Goal: Transaction & Acquisition: Purchase product/service

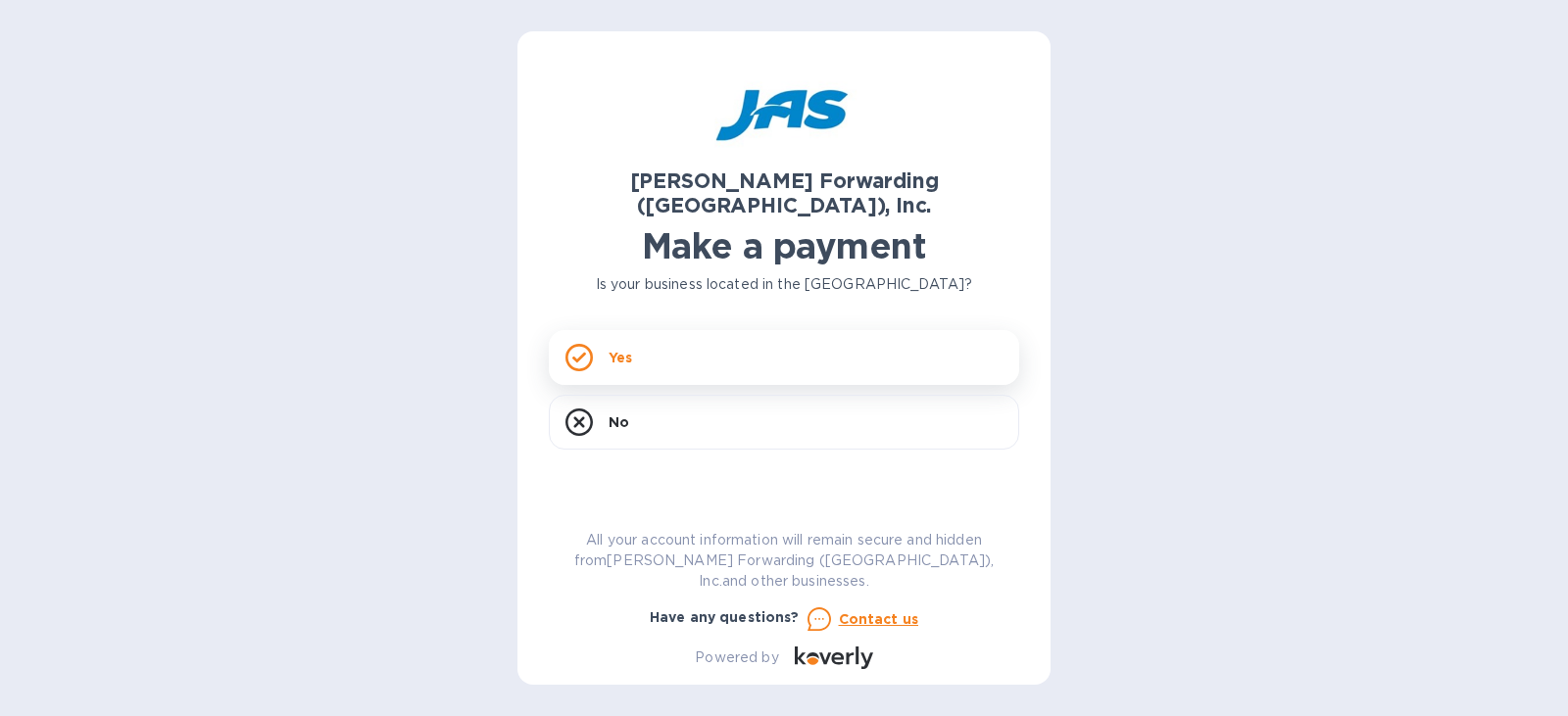
click at [881, 352] on div "Yes" at bounding box center [784, 357] width 471 height 54
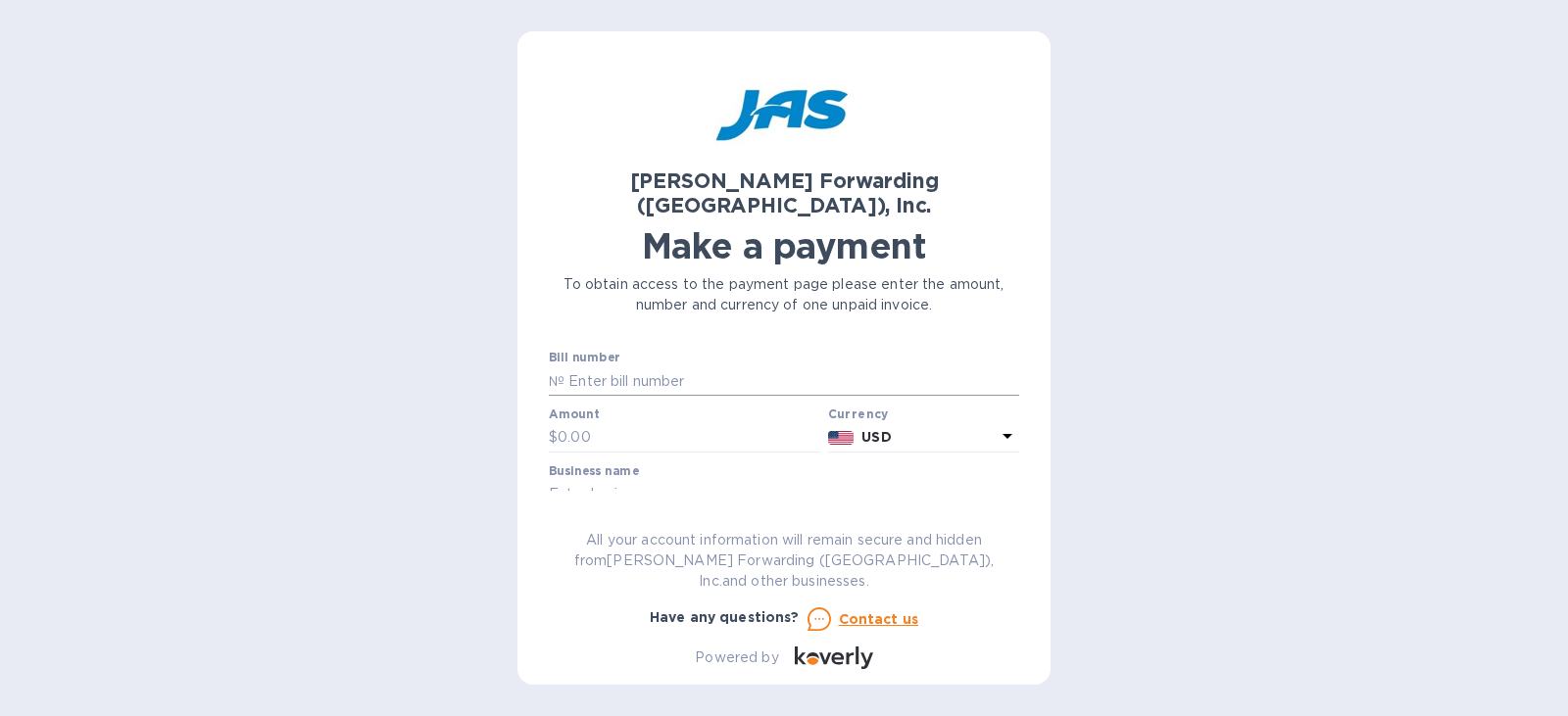
drag, startPoint x: 689, startPoint y: 355, endPoint x: 716, endPoint y: 358, distance: 27.2
click at [689, 367] on input "text" at bounding box center [792, 382] width 455 height 30
paste input "125-15665123"
type input "125-15665123"
click at [693, 423] on input "text" at bounding box center [689, 438] width 263 height 30
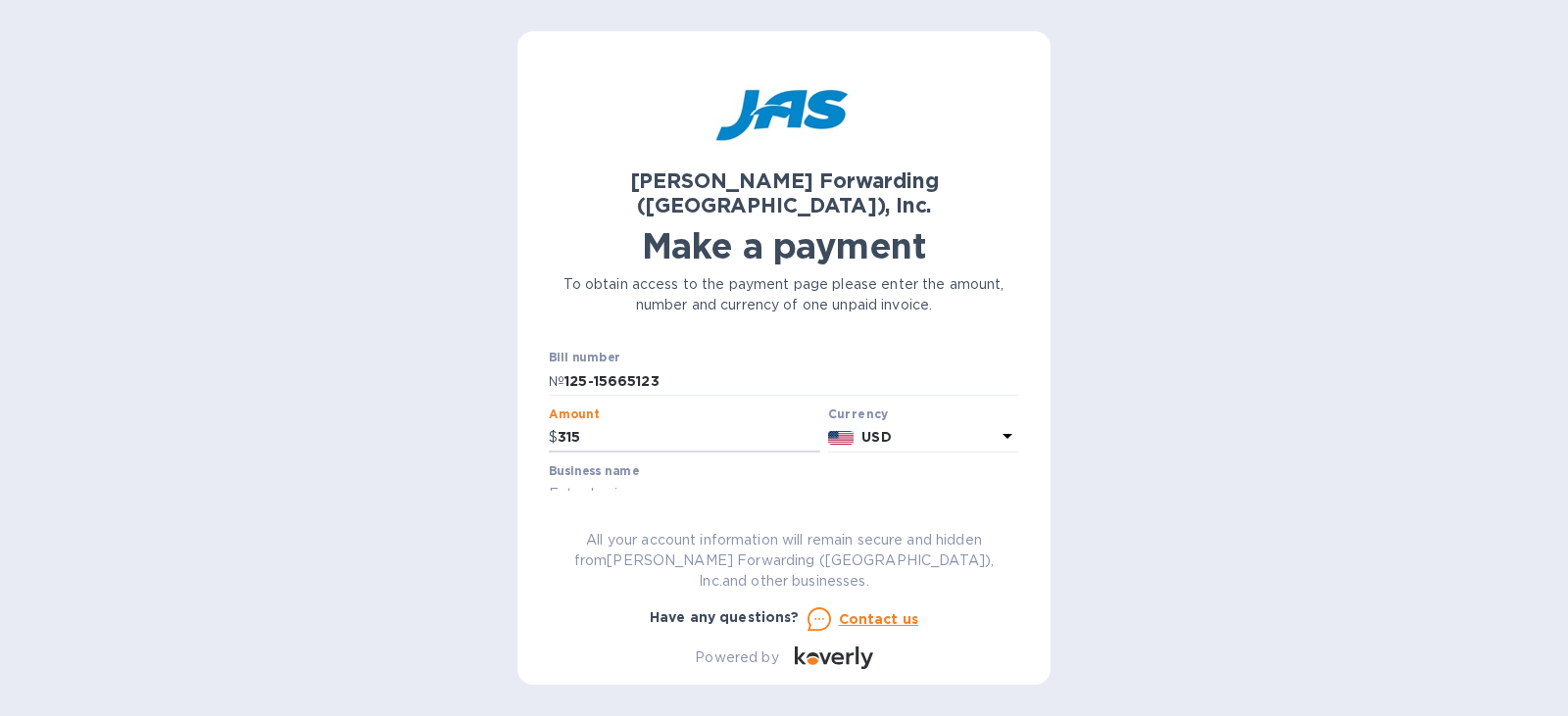
type input "315"
paste input "[PERSON_NAME] company"
type input "[PERSON_NAME] company"
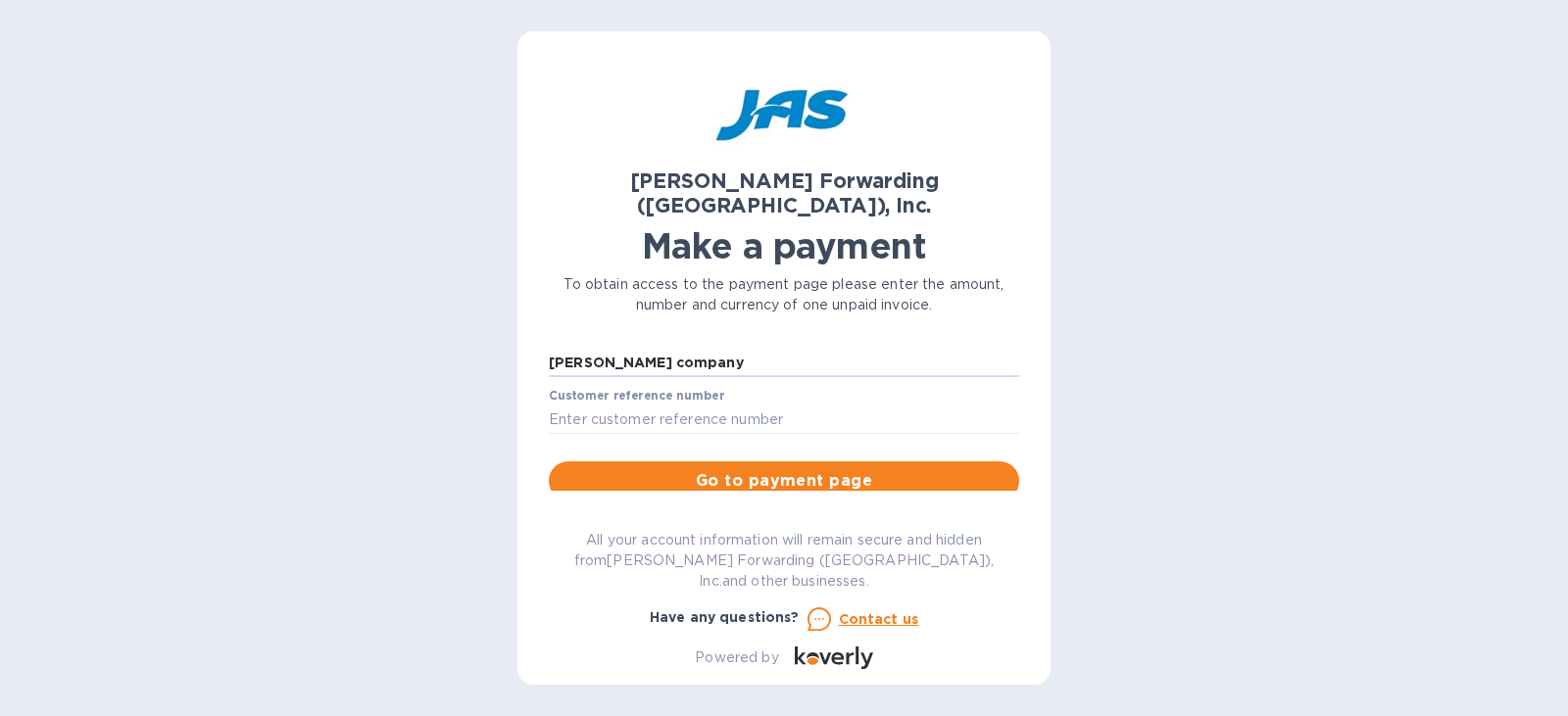
scroll to position [98, 0]
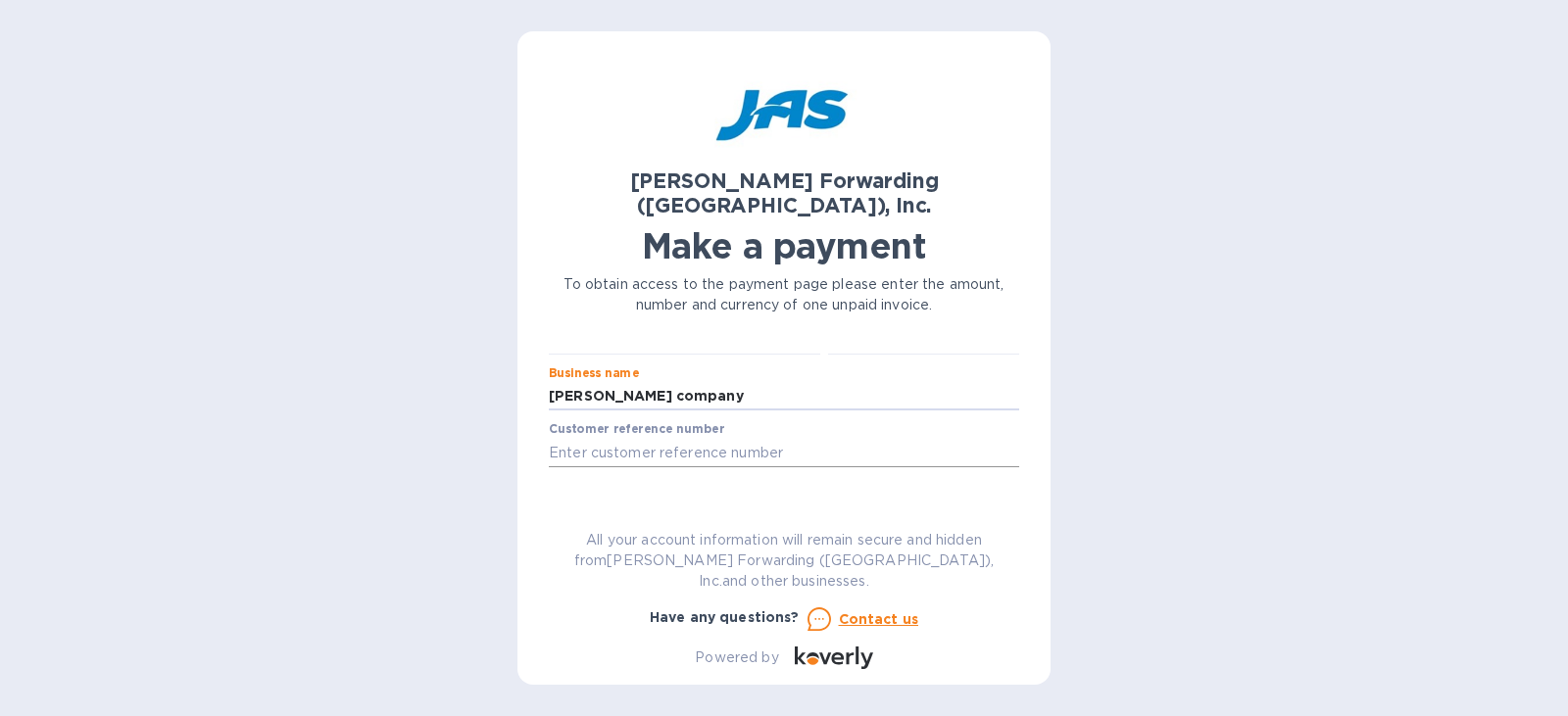
click at [736, 438] on input "text" at bounding box center [784, 453] width 471 height 30
paste input "S508978748"
type input "S508978748"
click at [788, 502] on span "Go to payment page" at bounding box center [784, 514] width 439 height 24
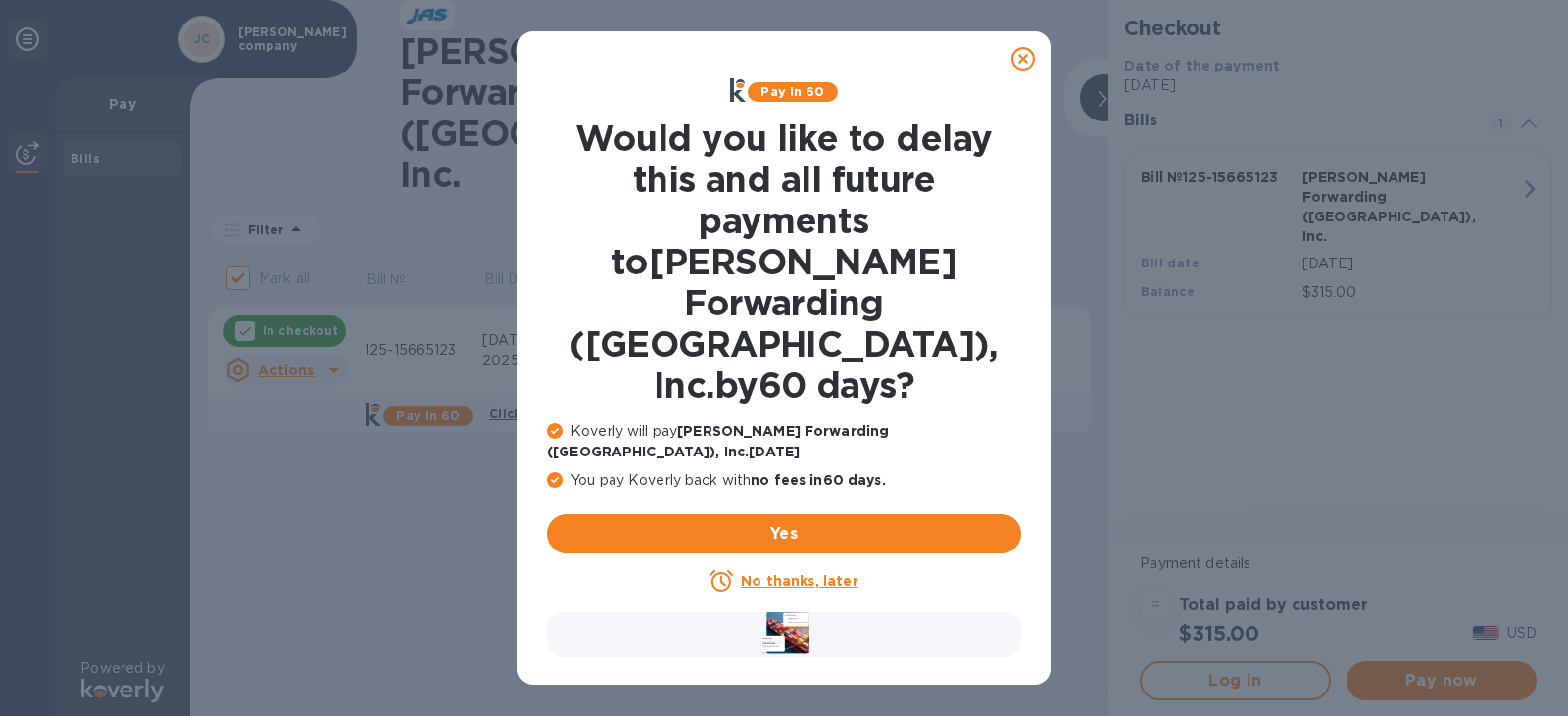
click at [1011, 61] on icon at bounding box center [1023, 59] width 24 height 24
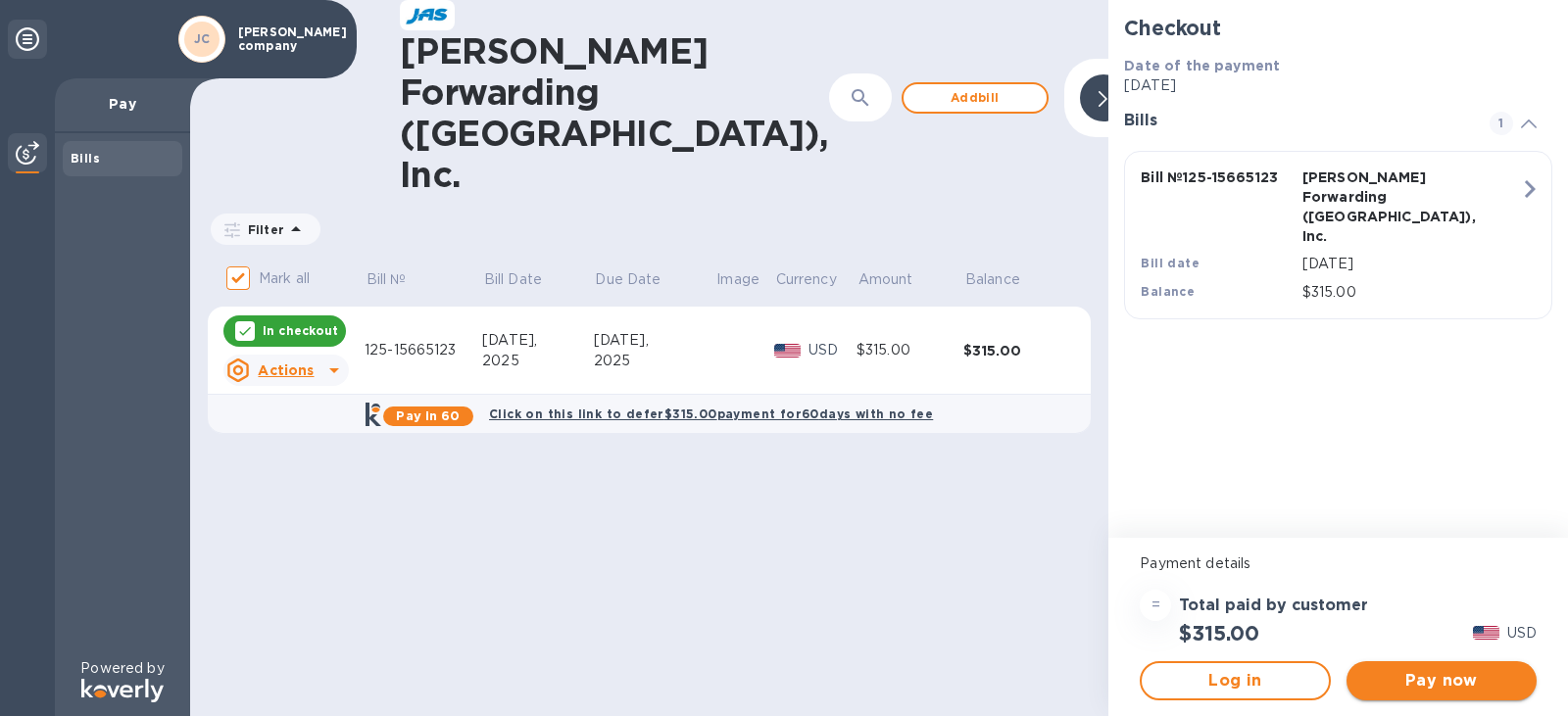
click at [1482, 676] on span "Pay now" at bounding box center [1440, 681] width 159 height 24
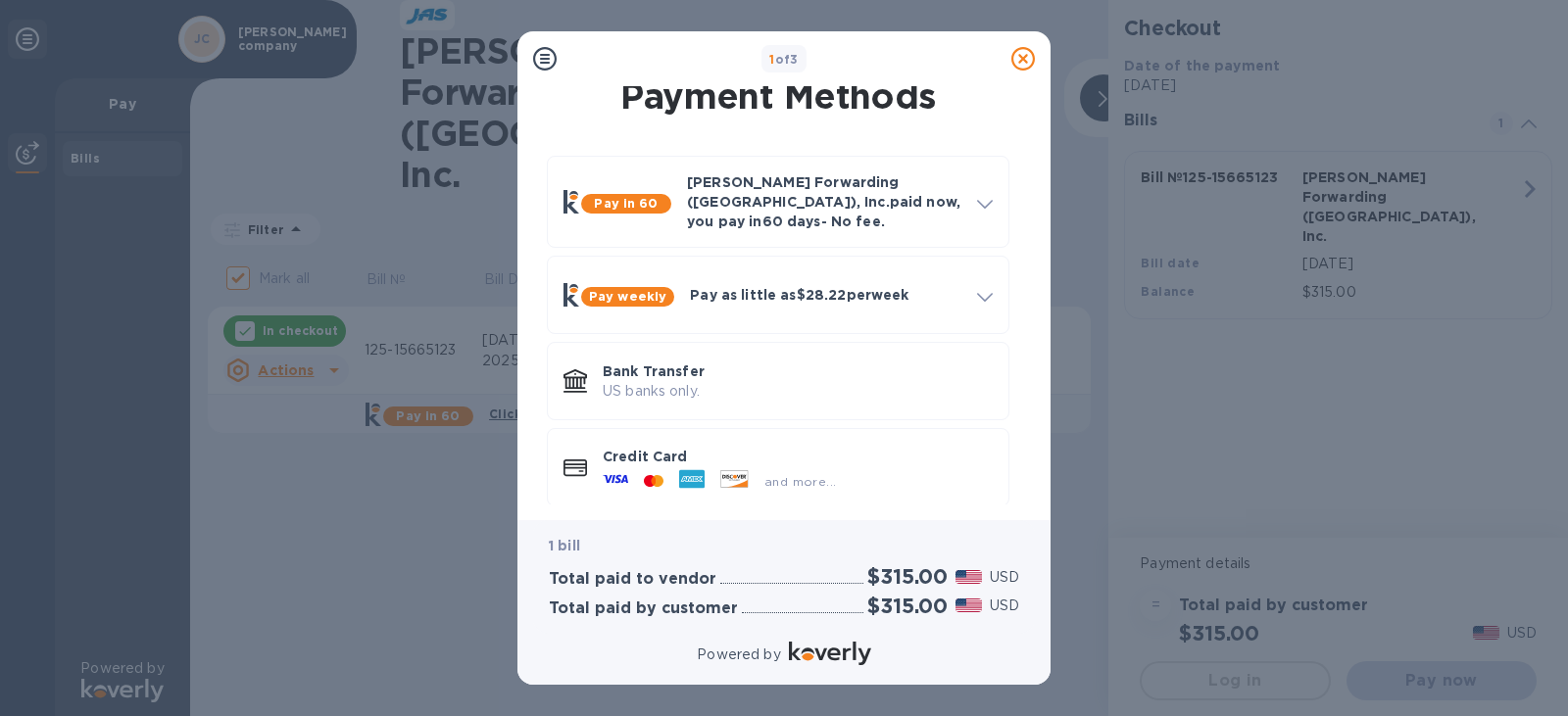
scroll to position [19, 0]
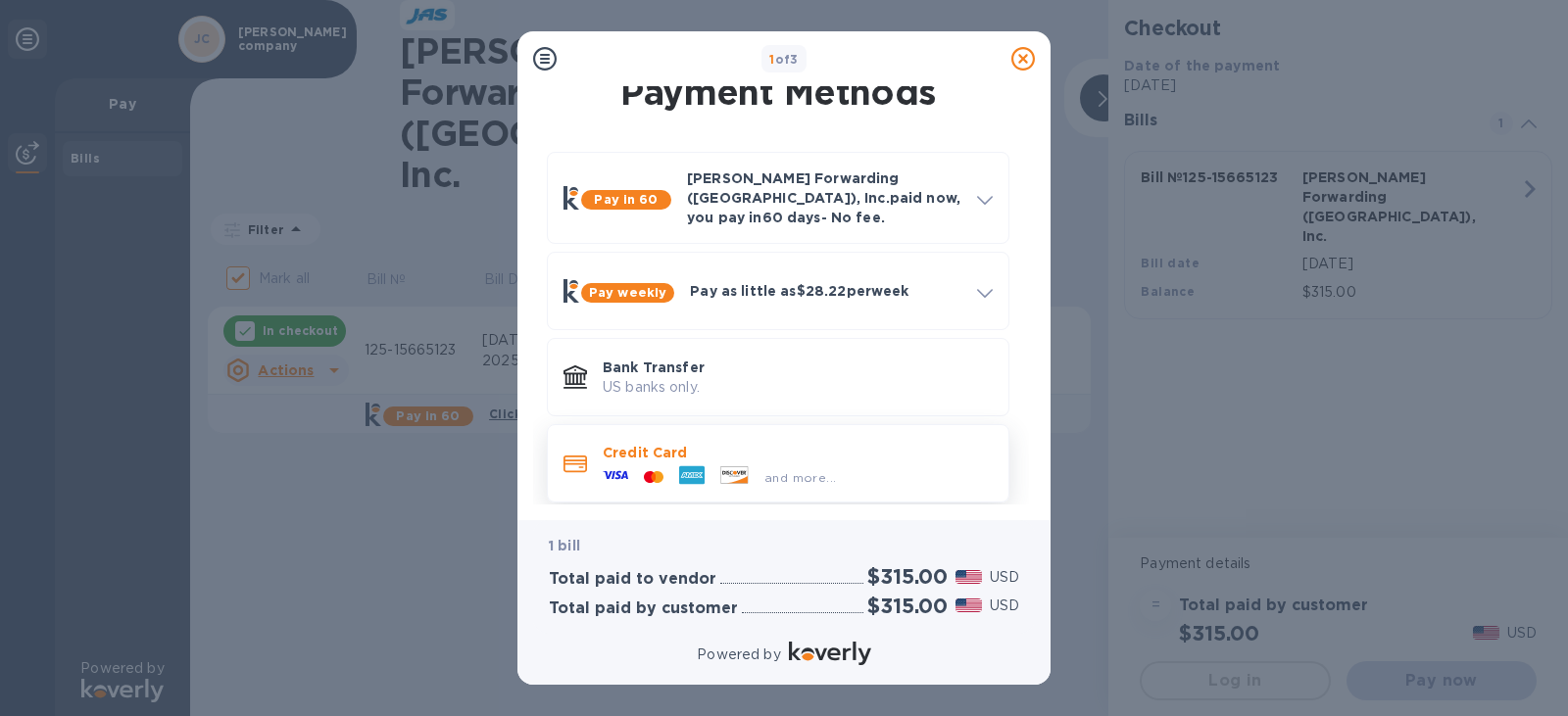
click at [807, 471] on span "and more..." at bounding box center [800, 478] width 71 height 15
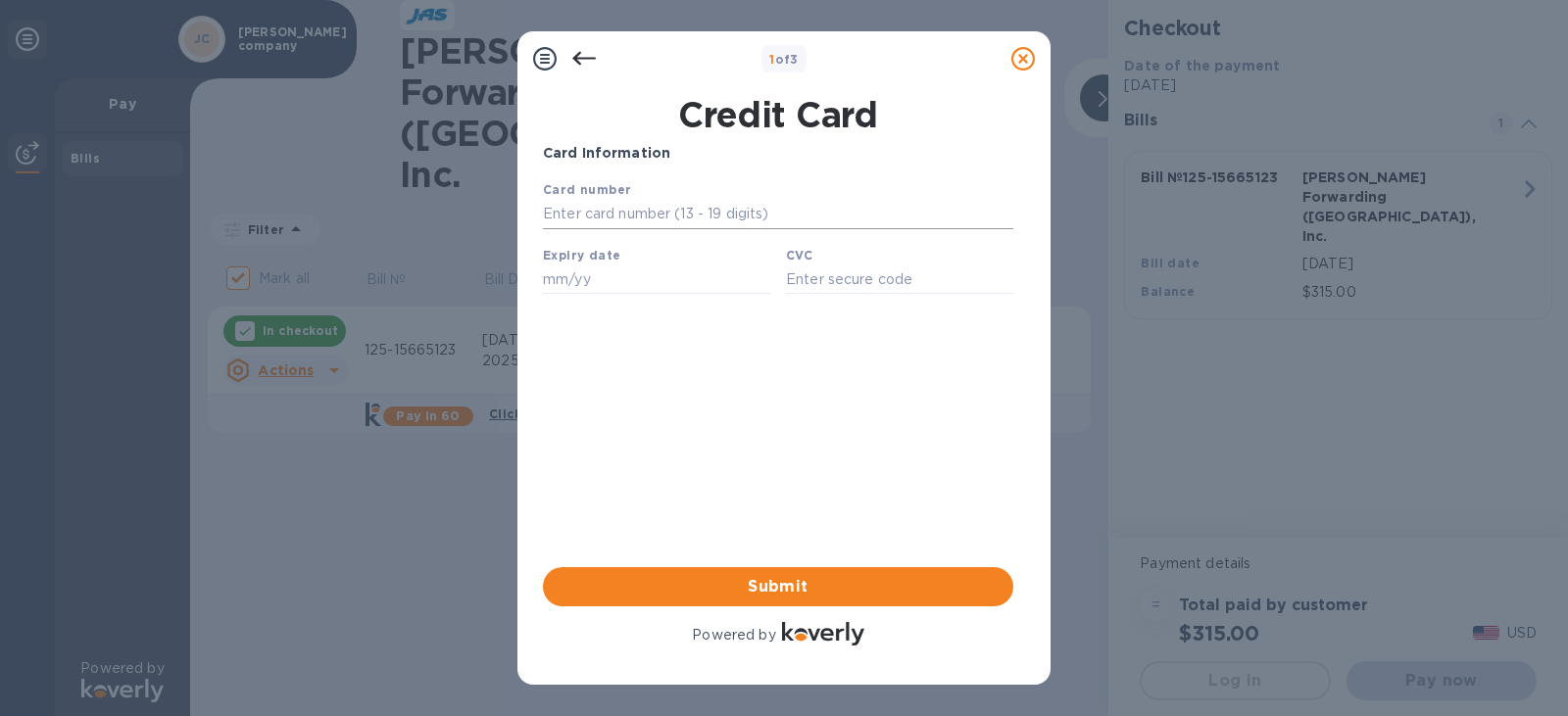
scroll to position [0, 0]
click at [658, 213] on input "text" at bounding box center [778, 215] width 471 height 30
paste input "[CREDIT_CARD_NUMBER]"
type input "[CREDIT_CARD_NUMBER]"
click at [609, 282] on input "text" at bounding box center [656, 280] width 227 height 30
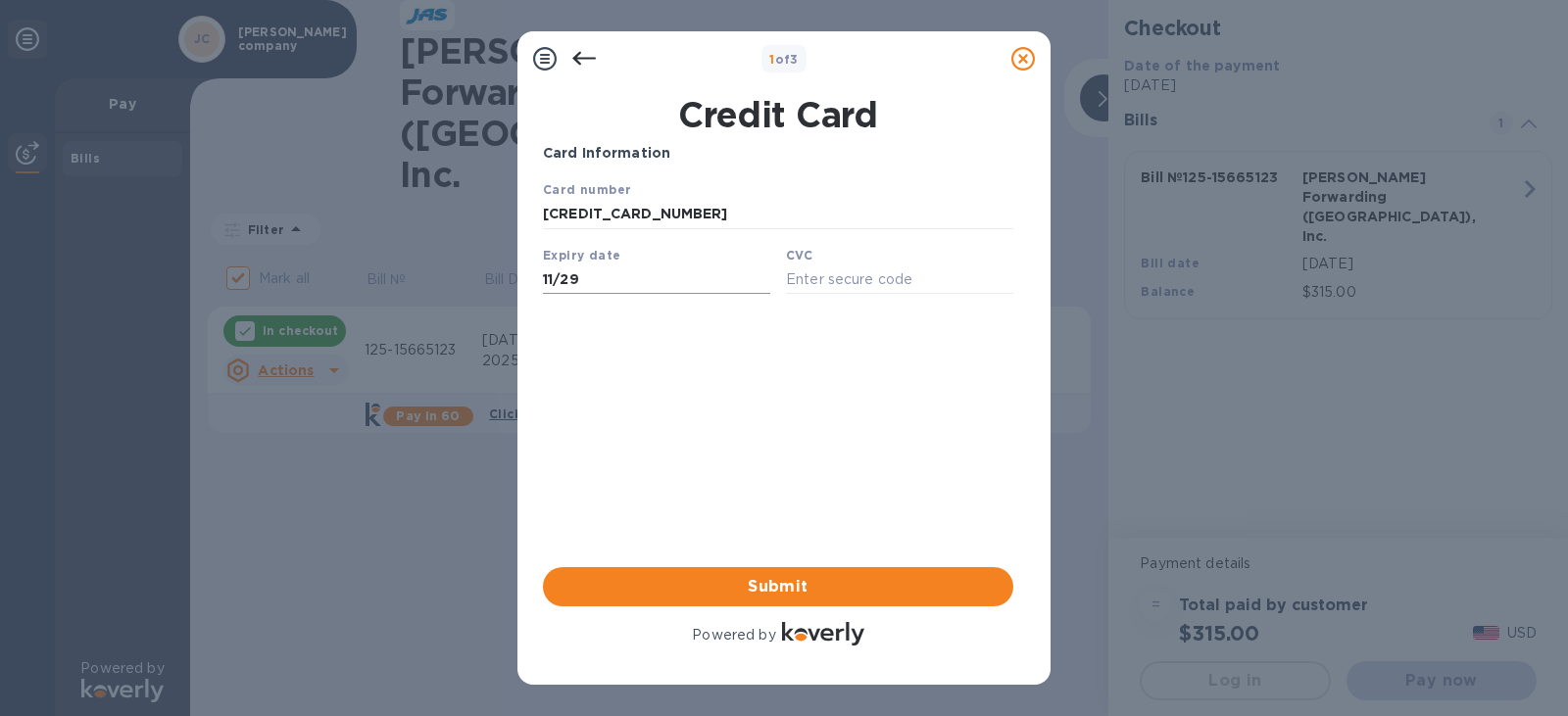
type input "11/29"
click at [550, 532] on div "Card Information Your browser does not support iframes Submit Powered by" at bounding box center [778, 397] width 471 height 506
click at [726, 574] on button "Submit" at bounding box center [778, 587] width 471 height 40
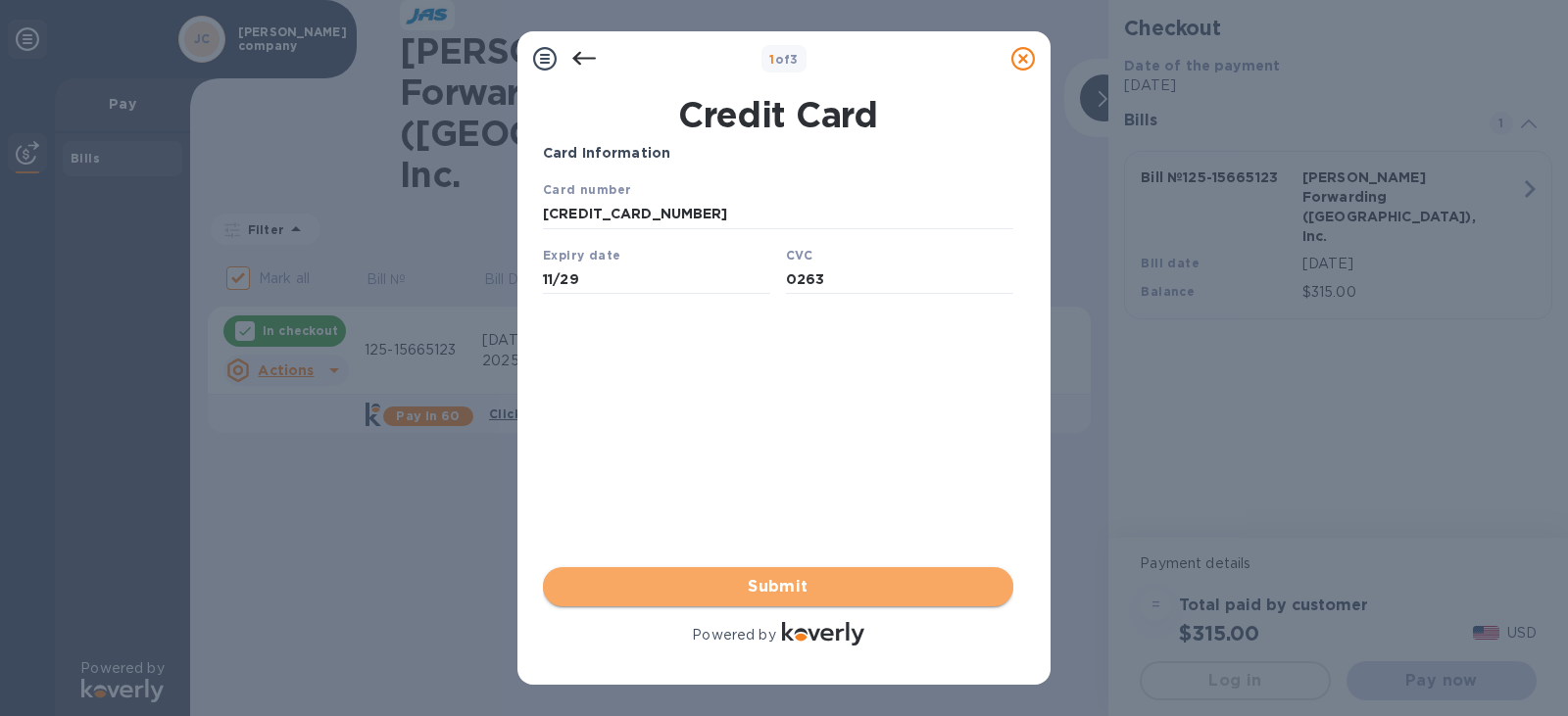
click at [880, 586] on span "Submit" at bounding box center [778, 587] width 439 height 24
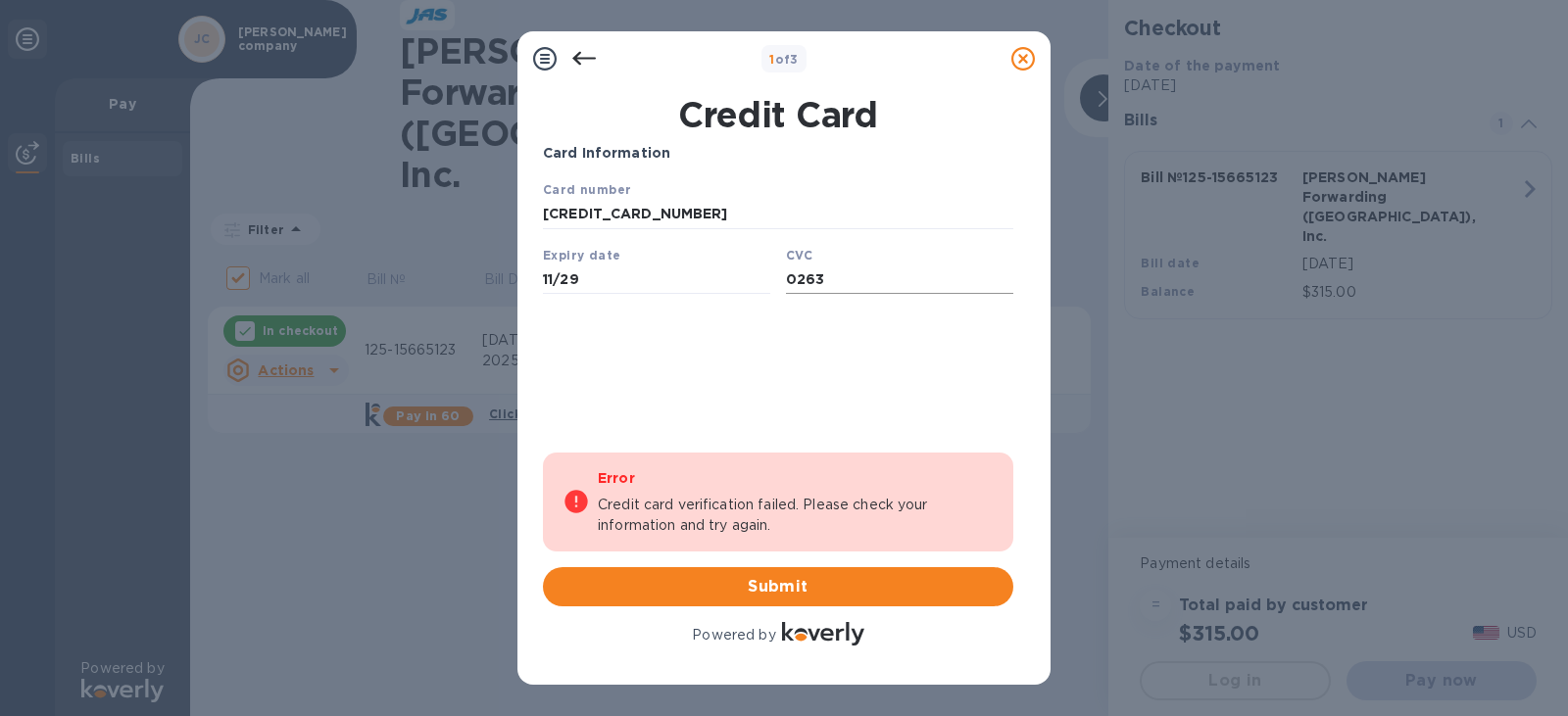
click at [824, 289] on input "0263" at bounding box center [900, 280] width 227 height 30
type input "063"
